Goal: Task Accomplishment & Management: Complete application form

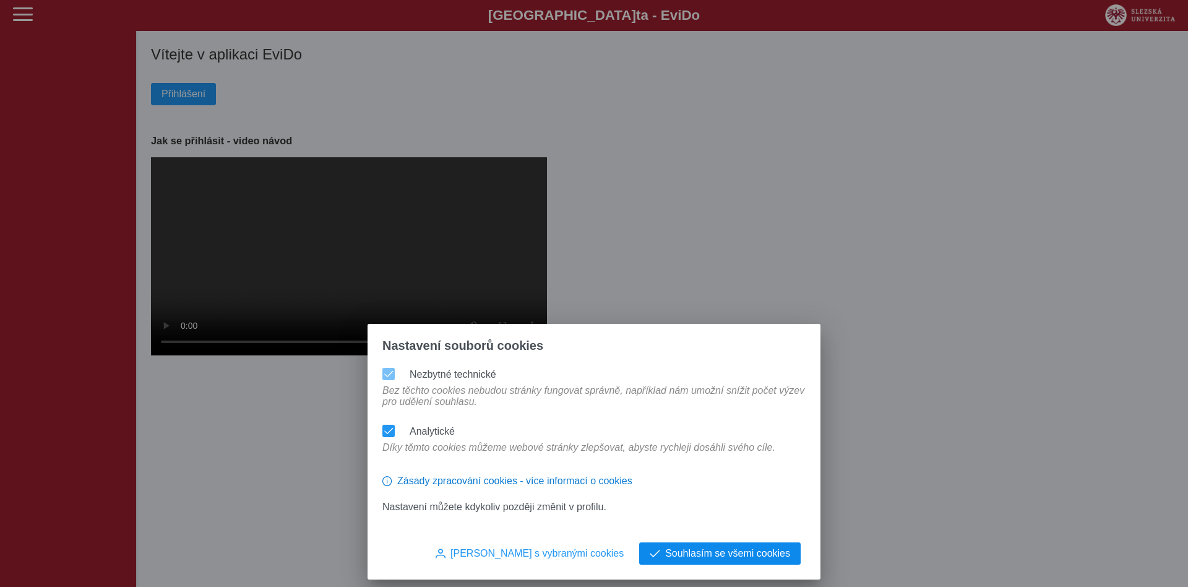
click at [715, 557] on span "Souhlasím se všemi cookies" at bounding box center [727, 553] width 125 height 11
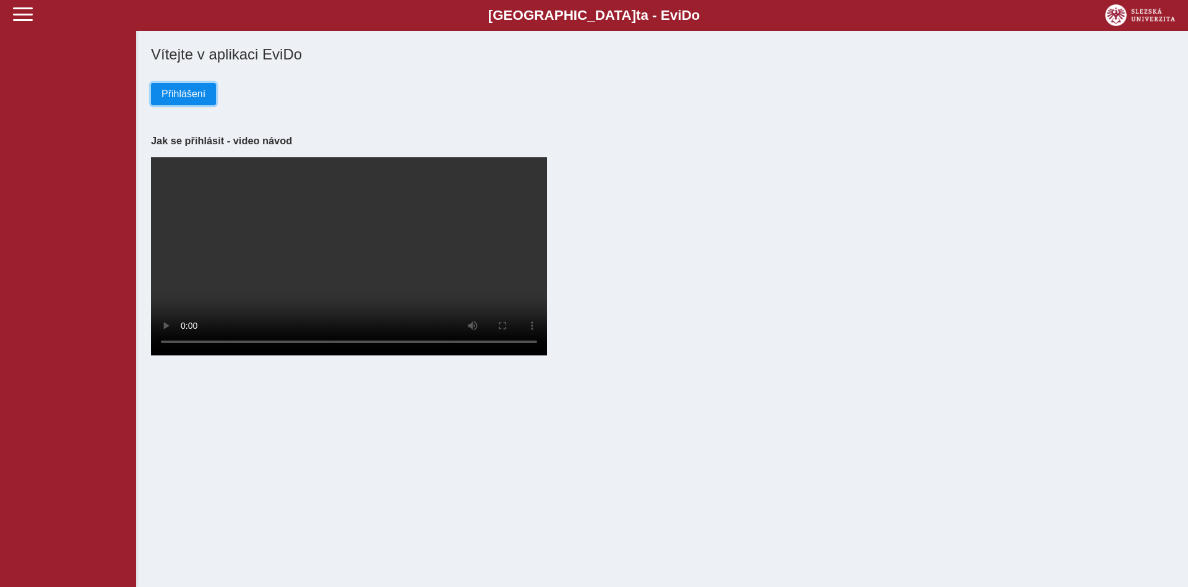
click at [170, 94] on span "Přihlášení" at bounding box center [184, 93] width 44 height 11
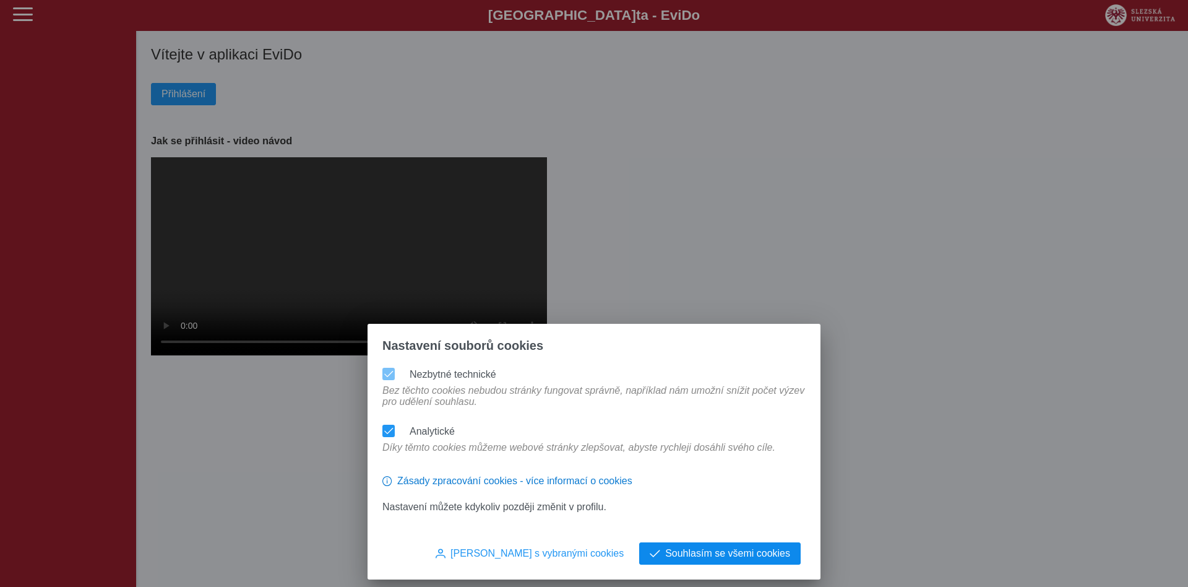
click at [701, 553] on span "Souhlasím se všemi cookies" at bounding box center [727, 553] width 125 height 11
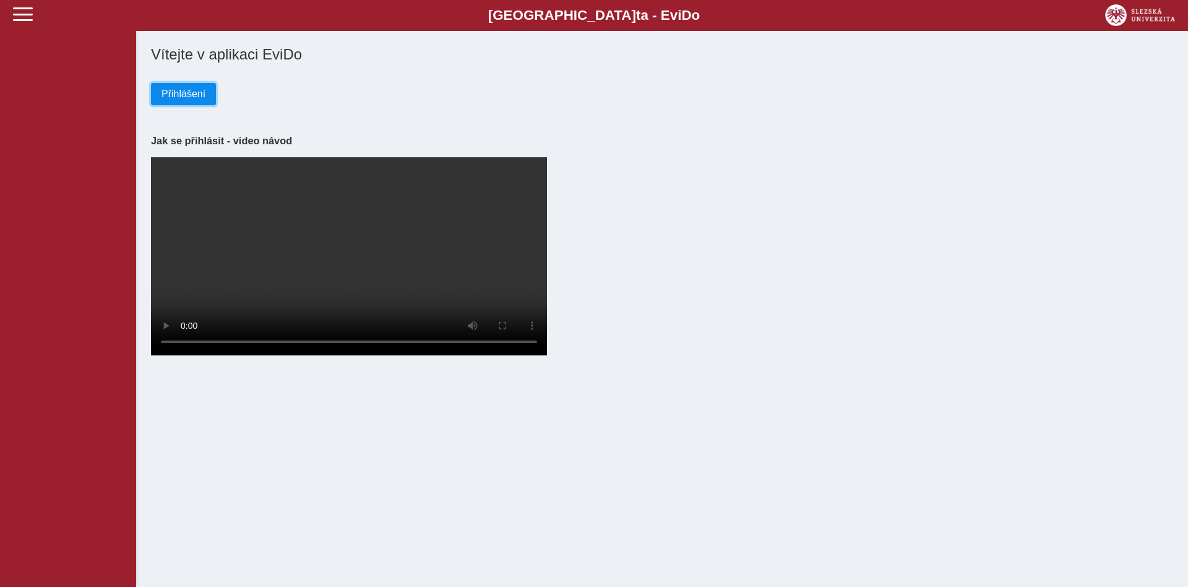
click at [167, 93] on span "Přihlášení" at bounding box center [184, 93] width 44 height 11
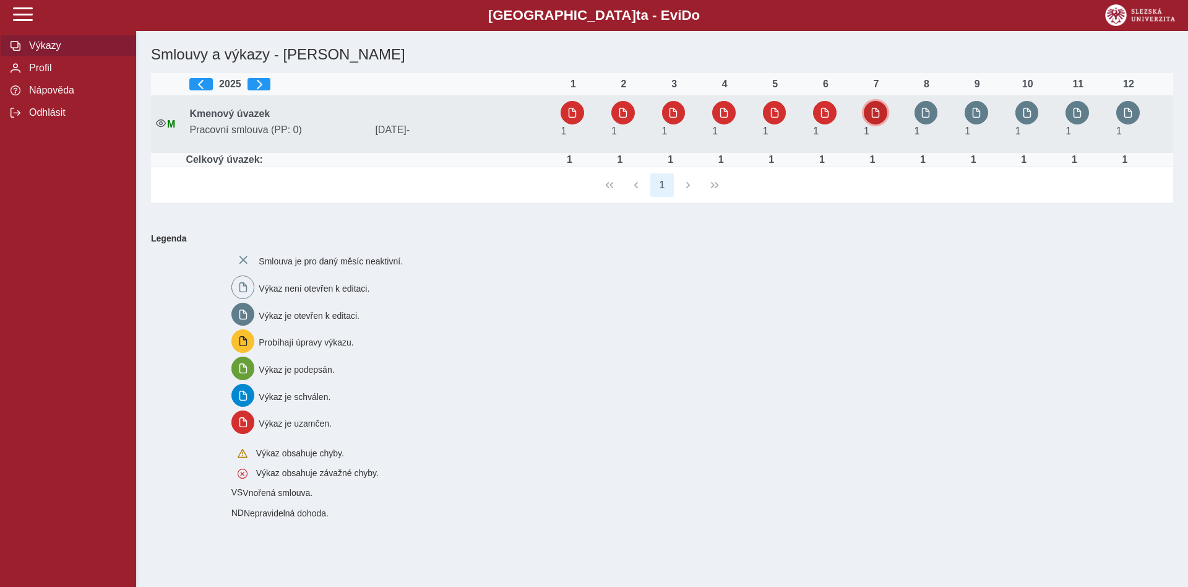
click at [877, 114] on span "button" at bounding box center [876, 113] width 10 height 10
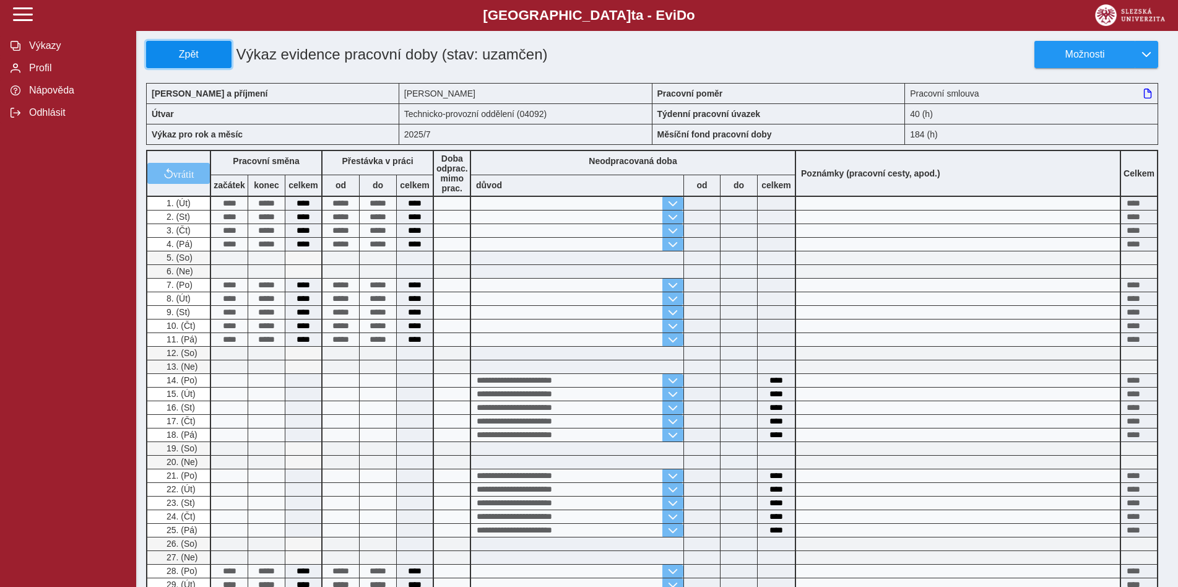
click at [197, 59] on span "Zpět" at bounding box center [189, 54] width 74 height 11
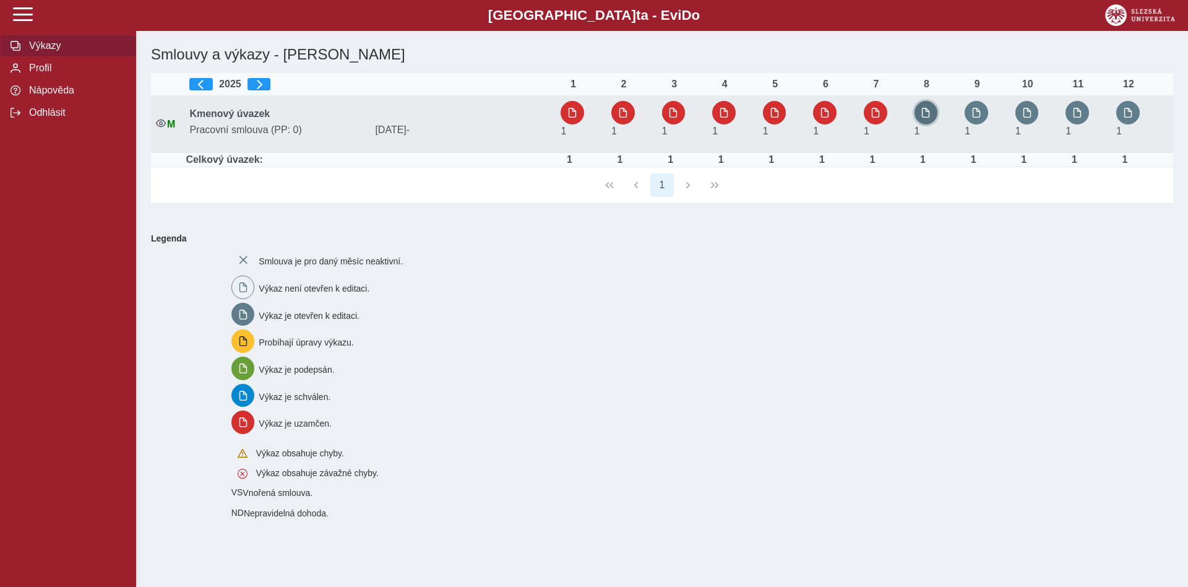
click at [925, 112] on span "button" at bounding box center [926, 113] width 10 height 10
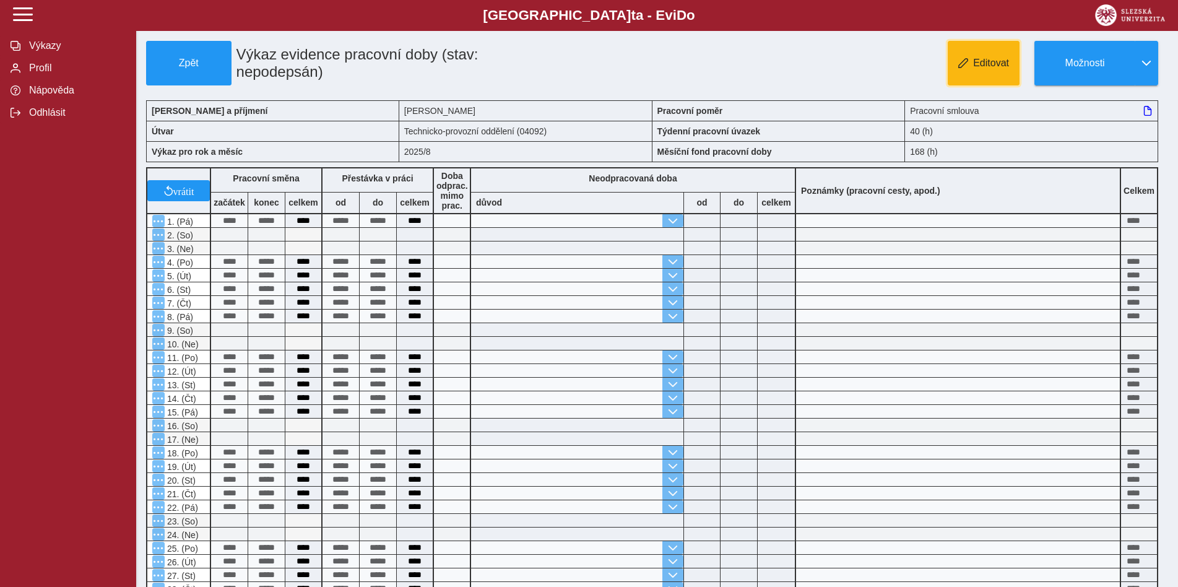
click at [983, 64] on span "Editovat" at bounding box center [991, 63] width 36 height 11
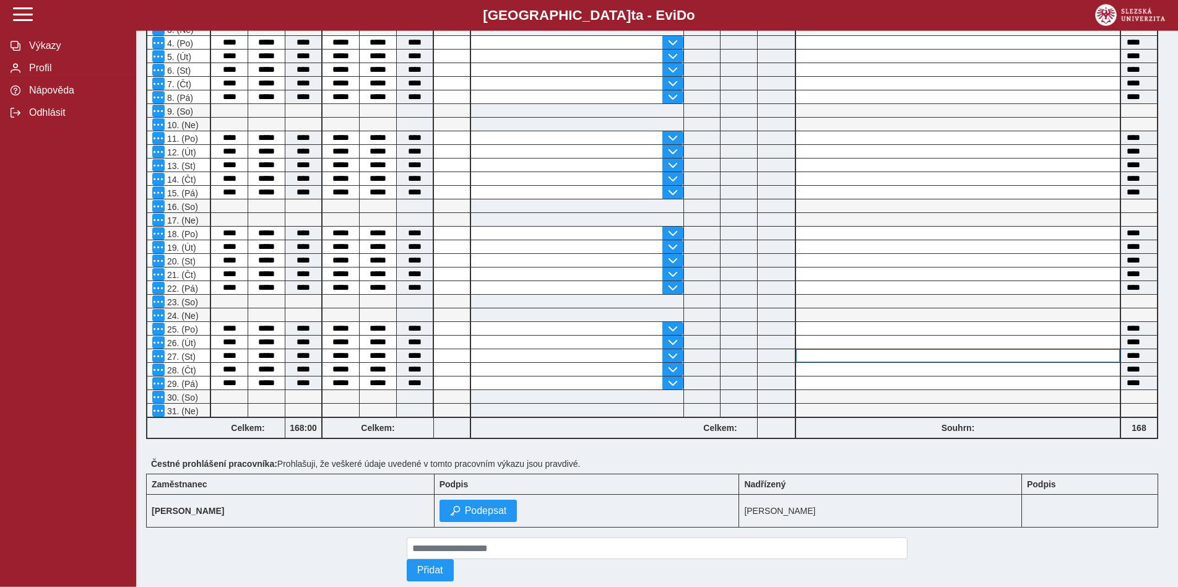
scroll to position [256, 0]
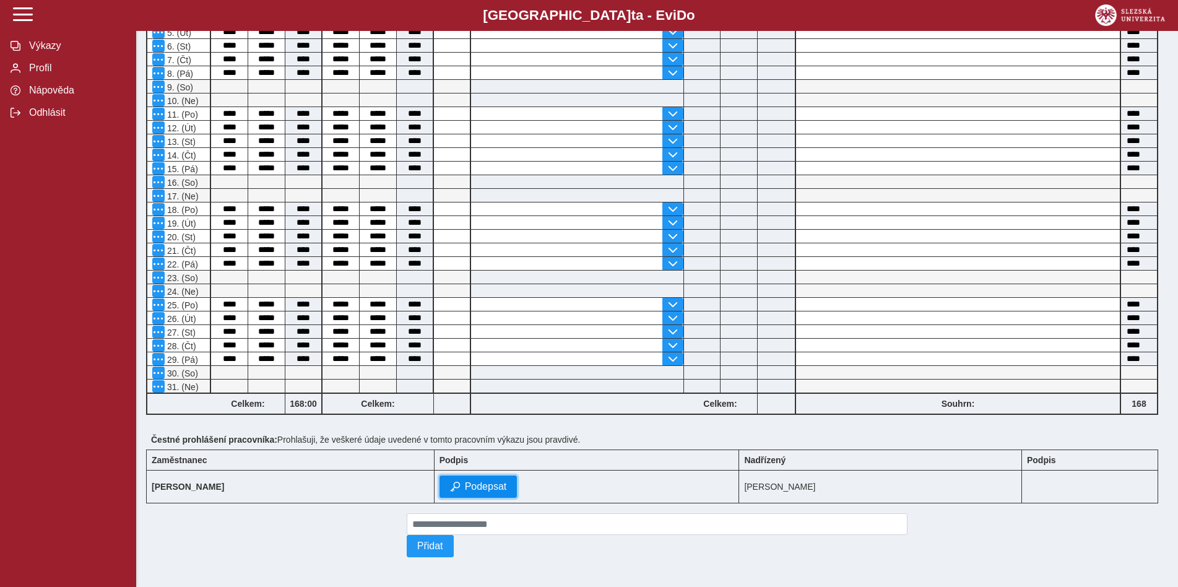
click at [481, 483] on span "Podepsat" at bounding box center [486, 486] width 42 height 11
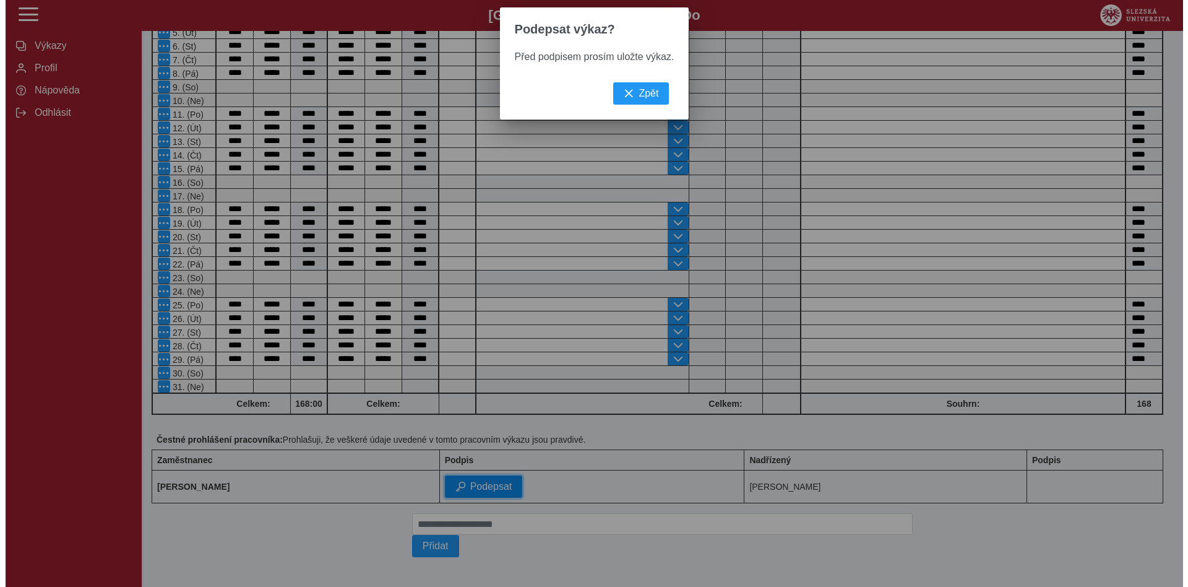
scroll to position [238, 0]
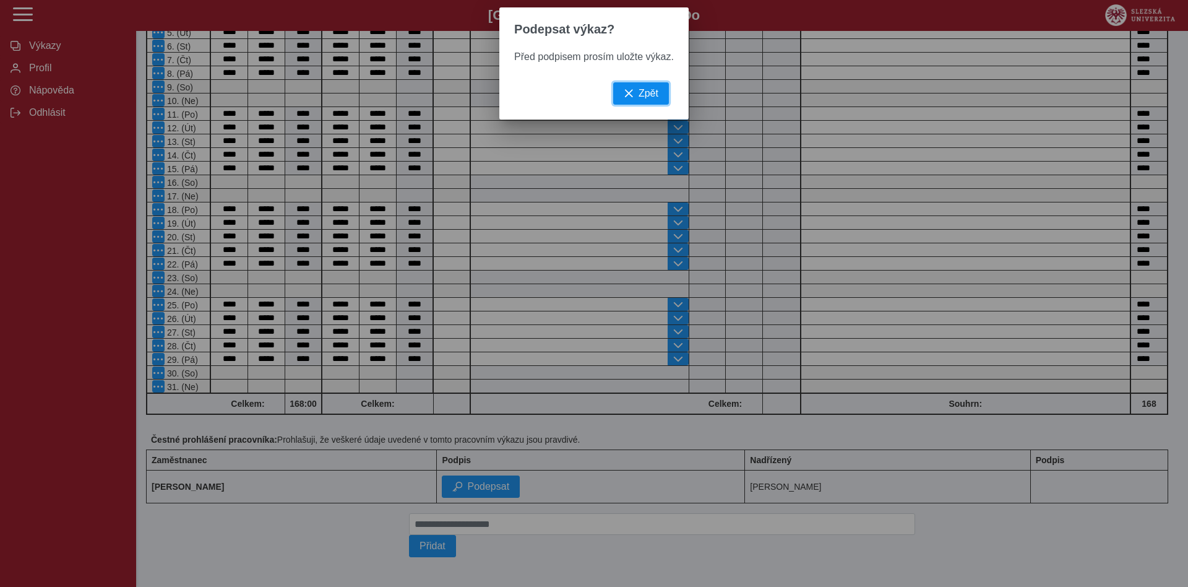
click at [642, 97] on span "Zpět" at bounding box center [649, 93] width 20 height 11
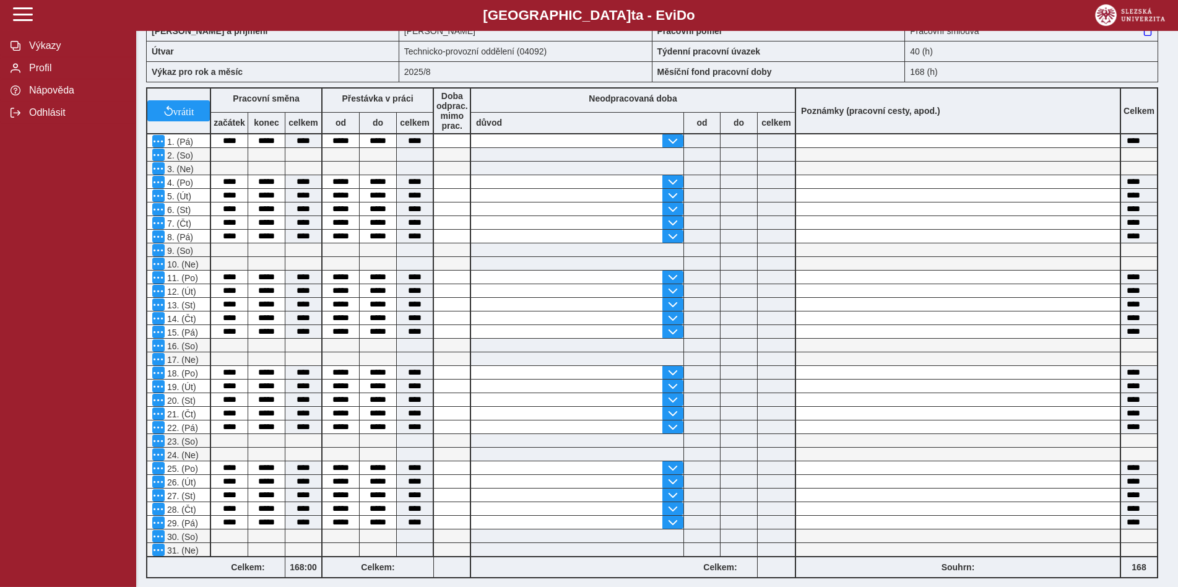
scroll to position [0, 0]
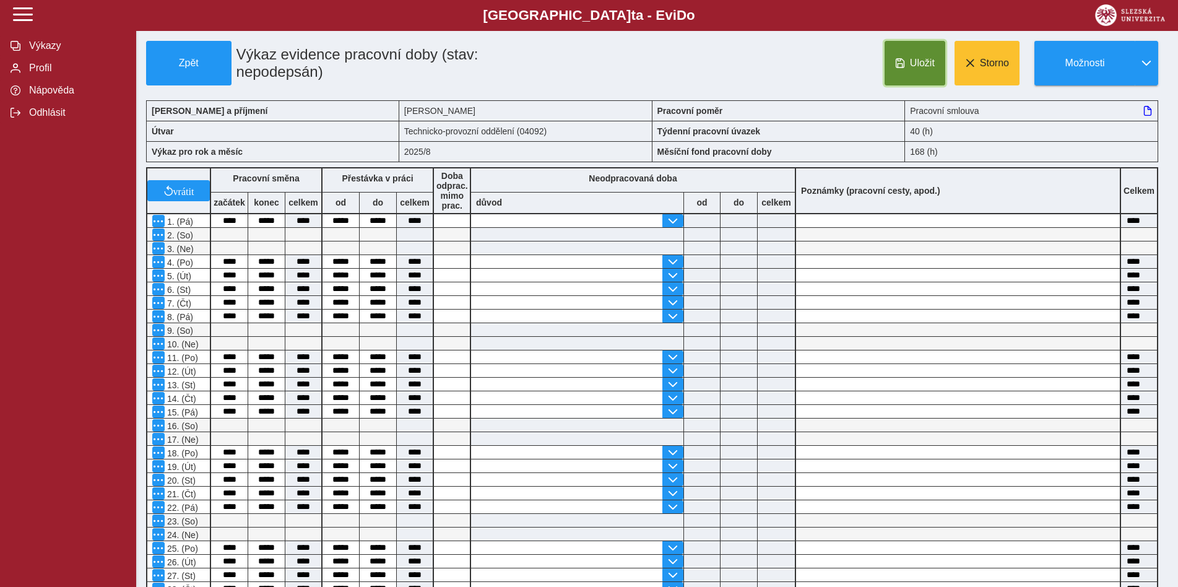
click at [915, 65] on span "Uložit" at bounding box center [922, 63] width 25 height 11
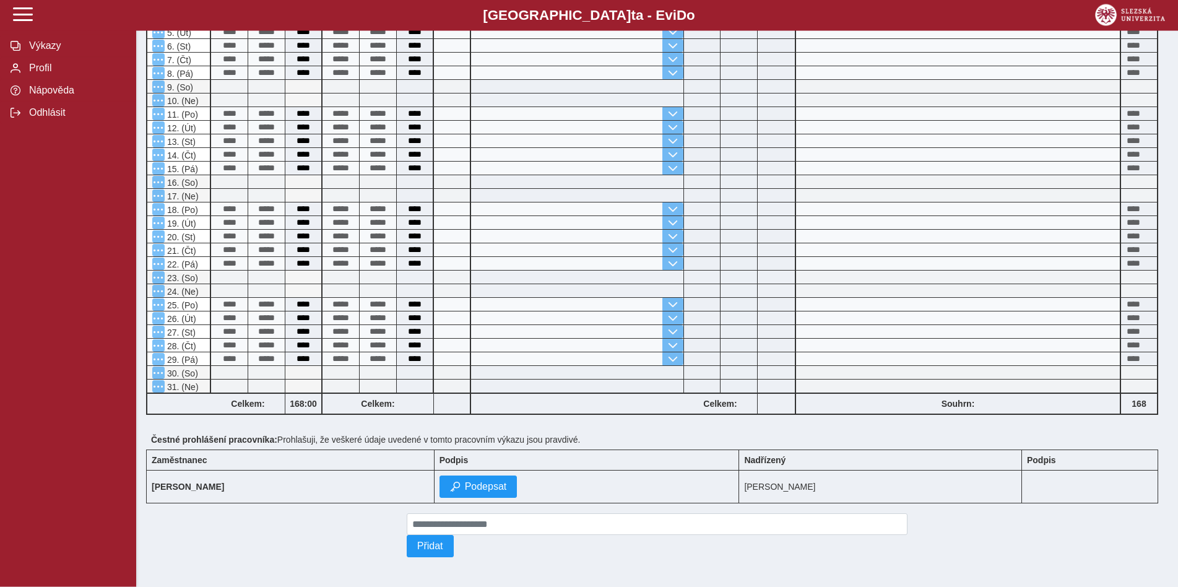
scroll to position [256, 0]
click at [486, 482] on span "Podepsat" at bounding box center [486, 486] width 42 height 11
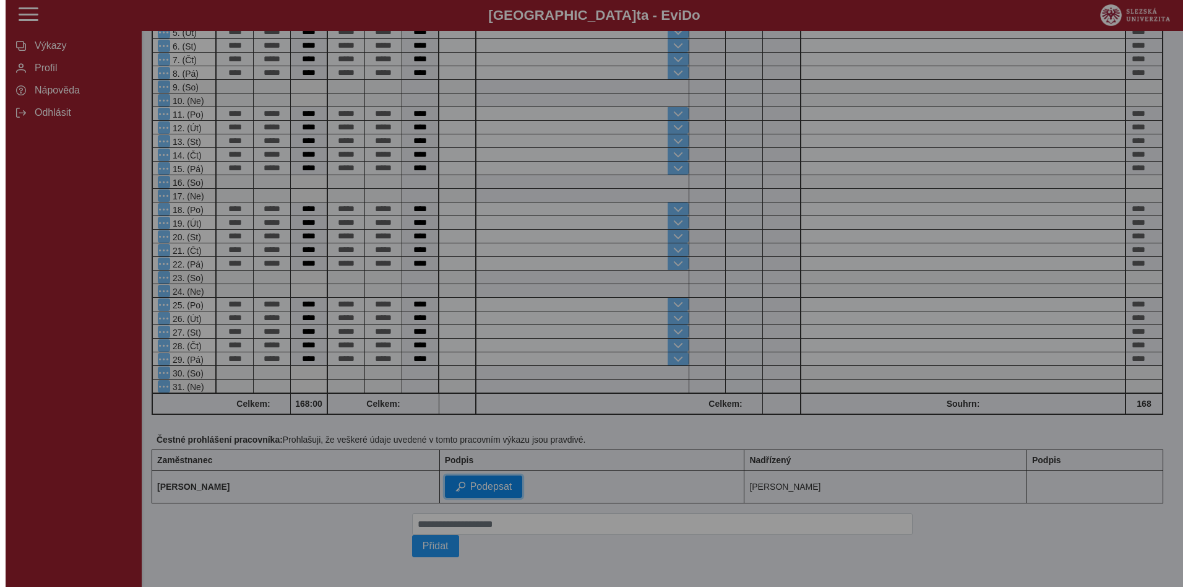
scroll to position [238, 0]
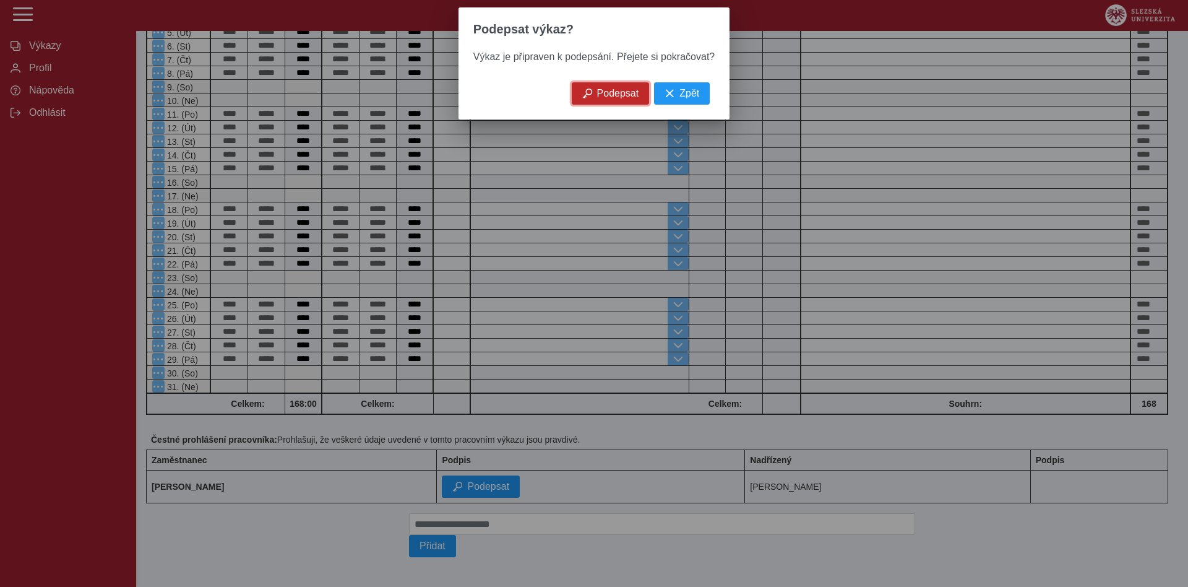
click at [622, 99] on span "Podepsat" at bounding box center [618, 93] width 42 height 11
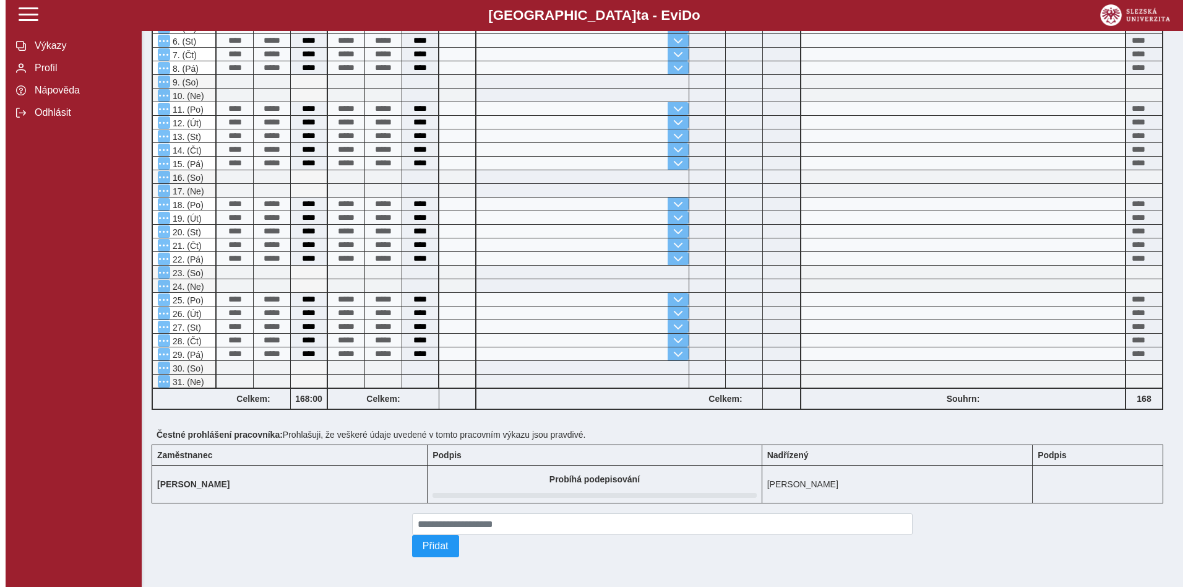
scroll to position [0, 0]
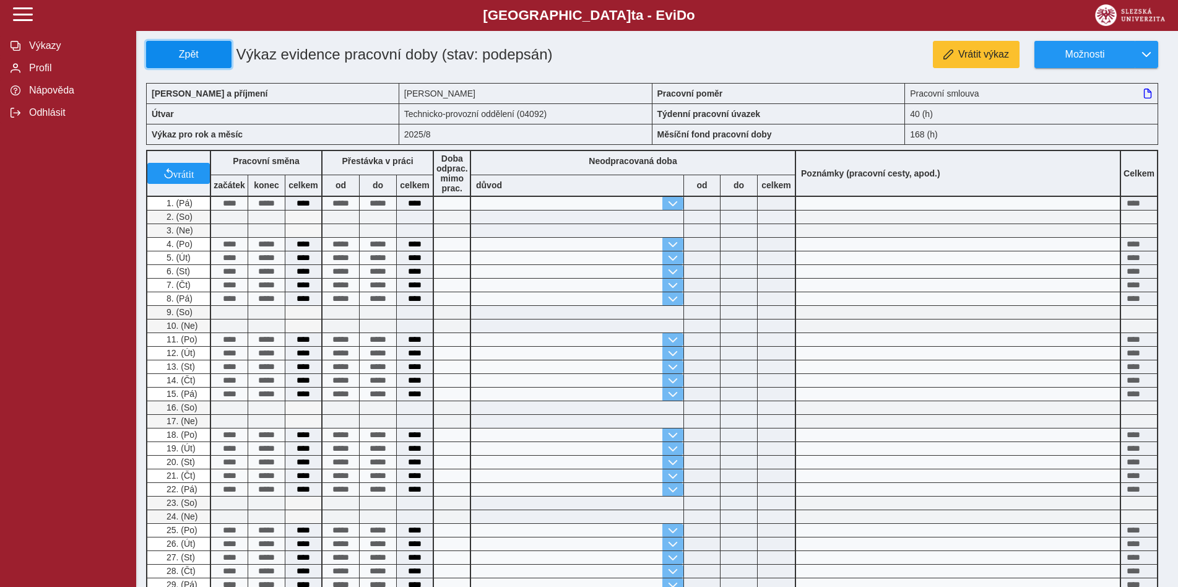
click at [209, 51] on span "Zpět" at bounding box center [189, 54] width 74 height 11
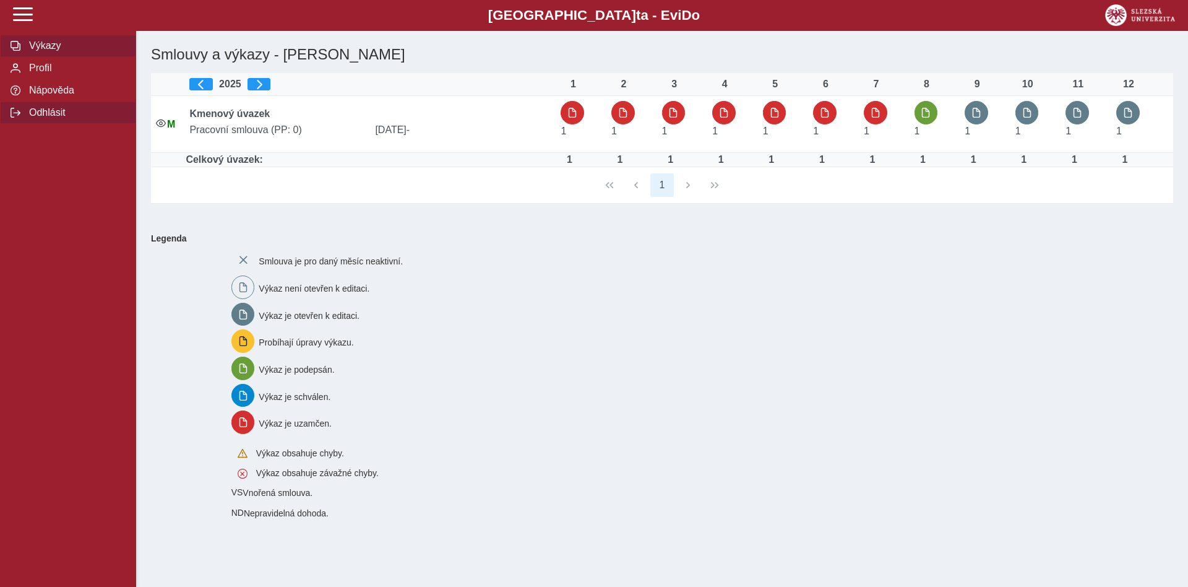
click at [54, 118] on span "Odhlásit" at bounding box center [75, 112] width 100 height 11
